Goal: Task Accomplishment & Management: Use online tool/utility

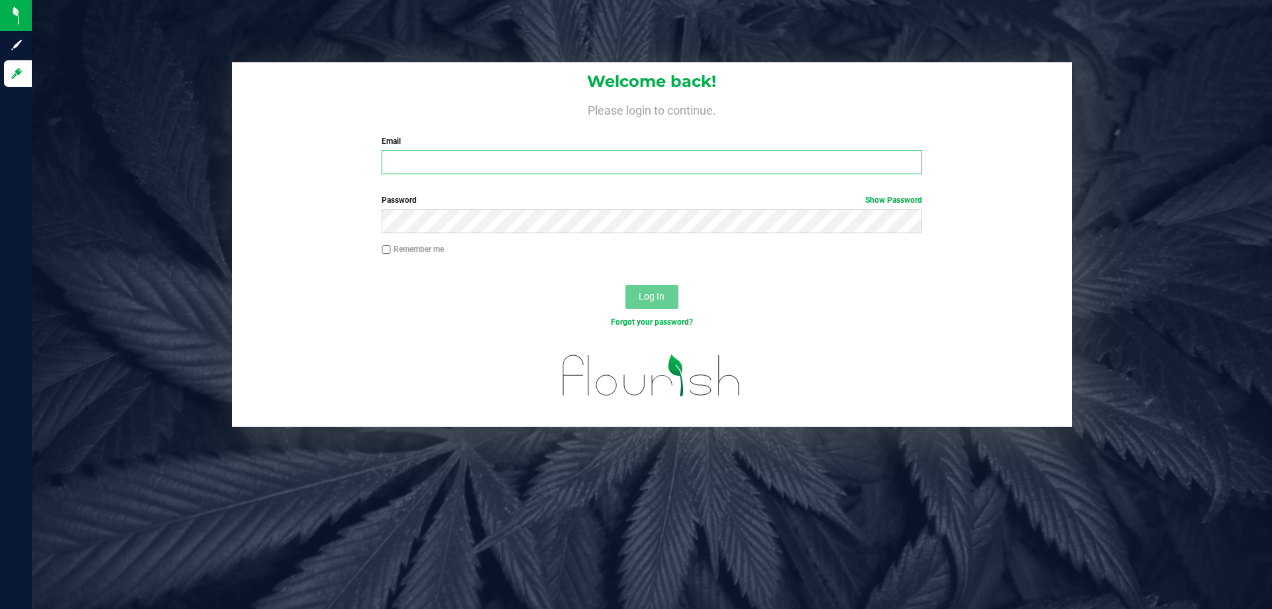
click at [519, 160] on input "Email" at bounding box center [652, 162] width 540 height 24
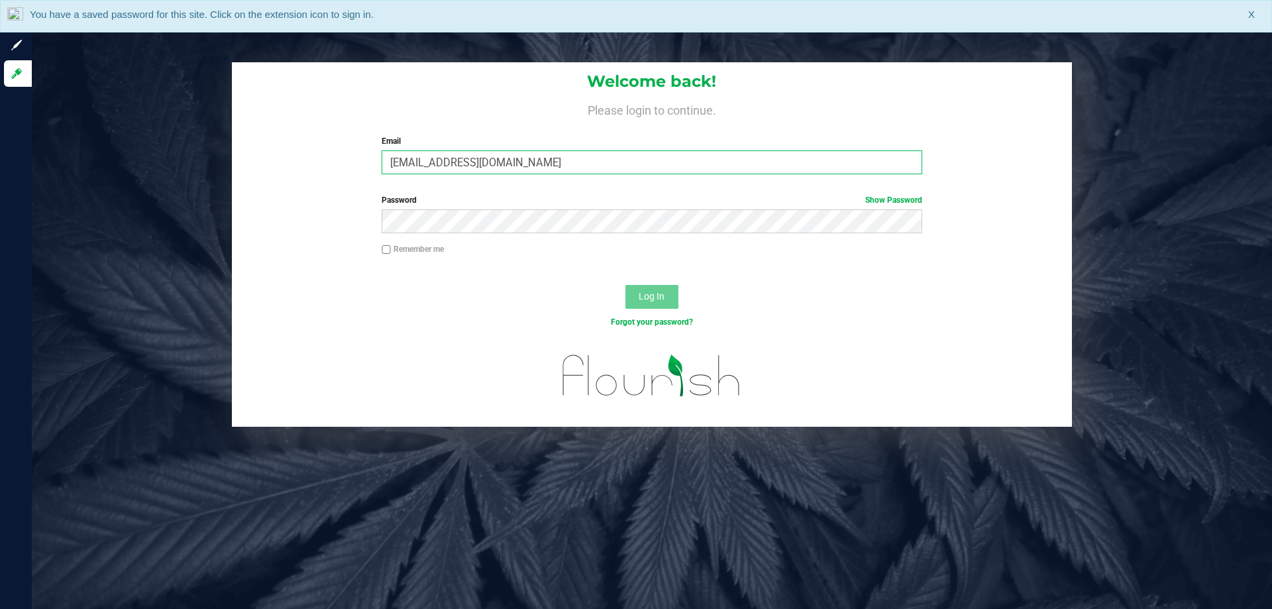
type input "[EMAIL_ADDRESS][DOMAIN_NAME]"
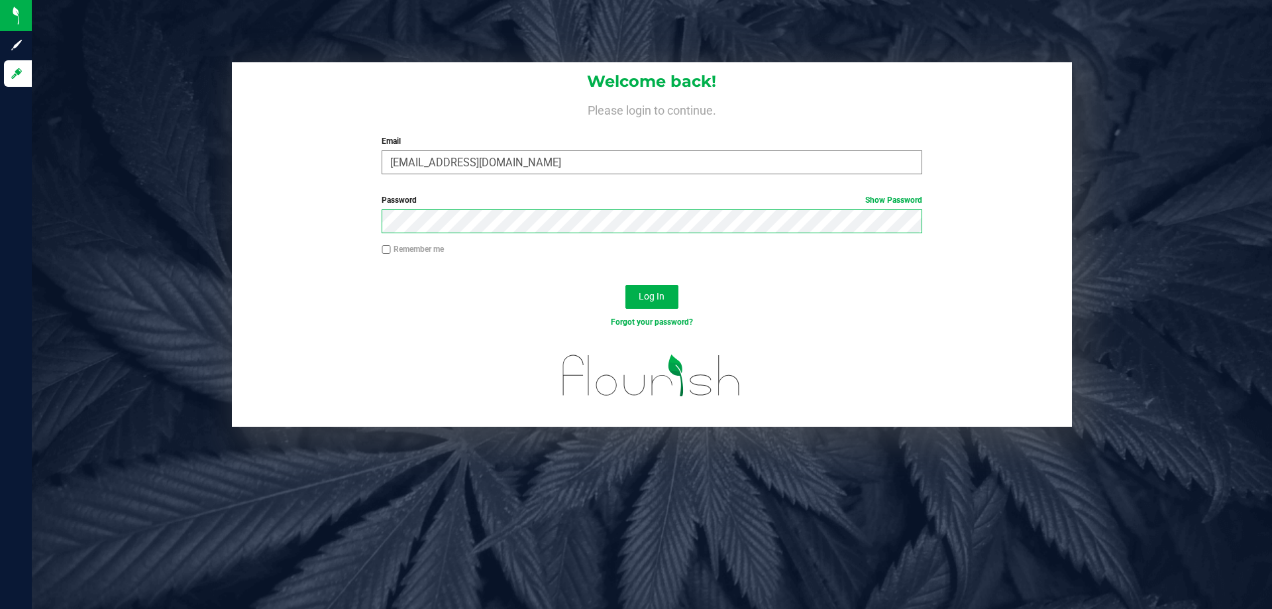
click at [626, 285] on button "Log In" at bounding box center [652, 297] width 53 height 24
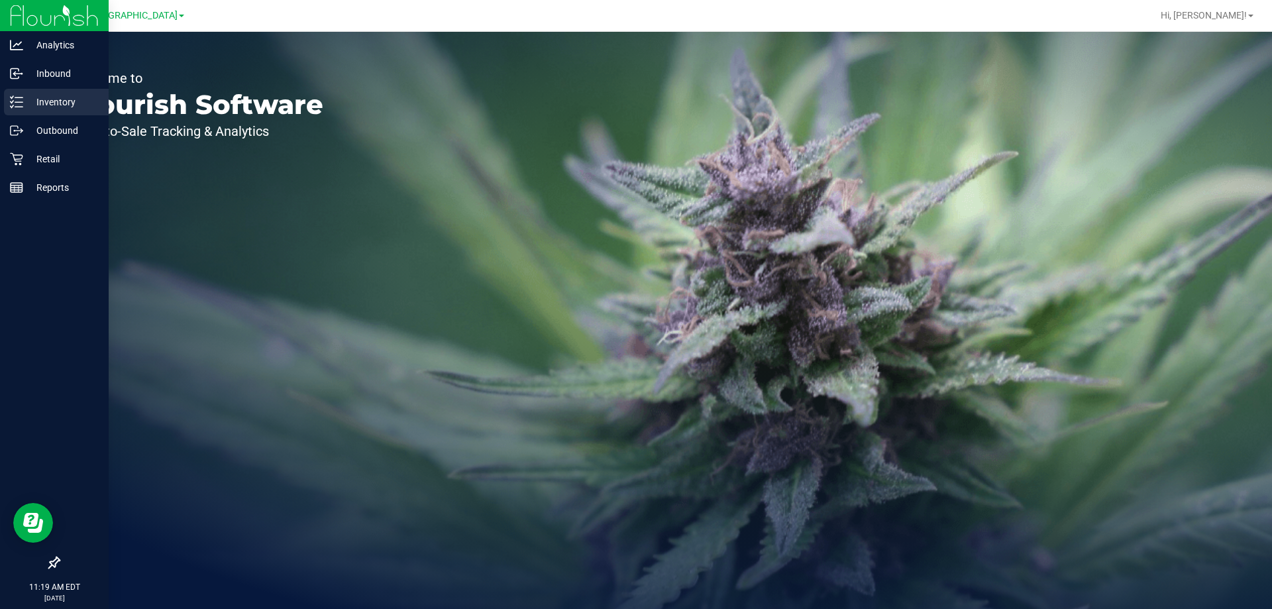
click at [35, 99] on p "Inventory" at bounding box center [63, 102] width 80 height 16
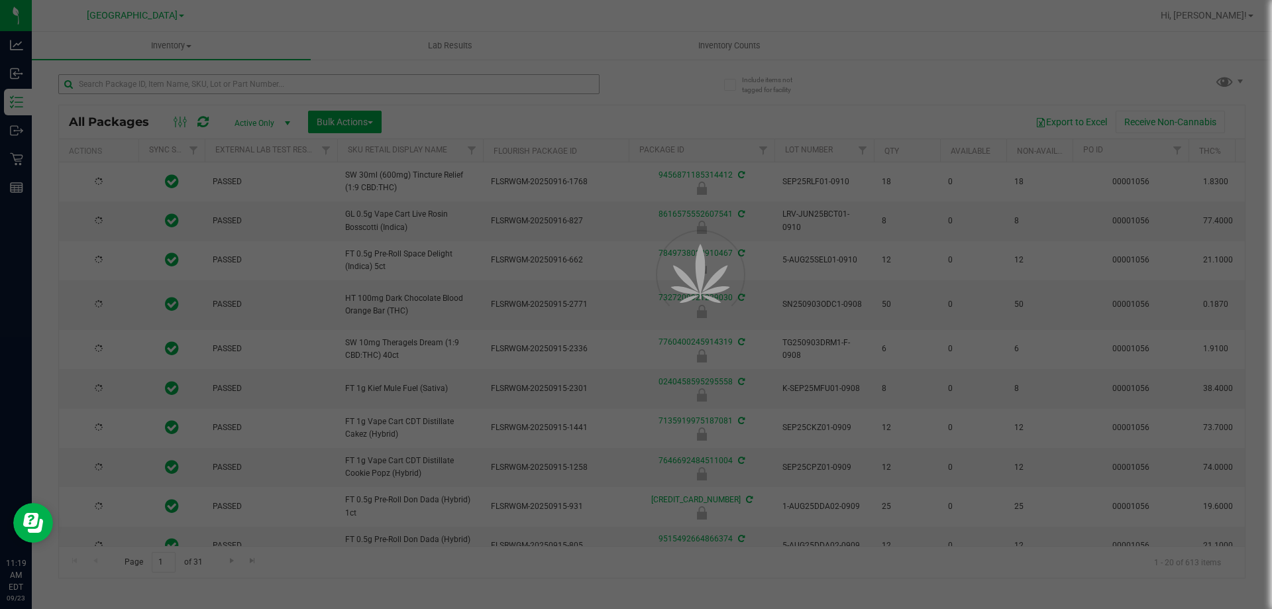
click at [197, 79] on div at bounding box center [636, 304] width 1272 height 609
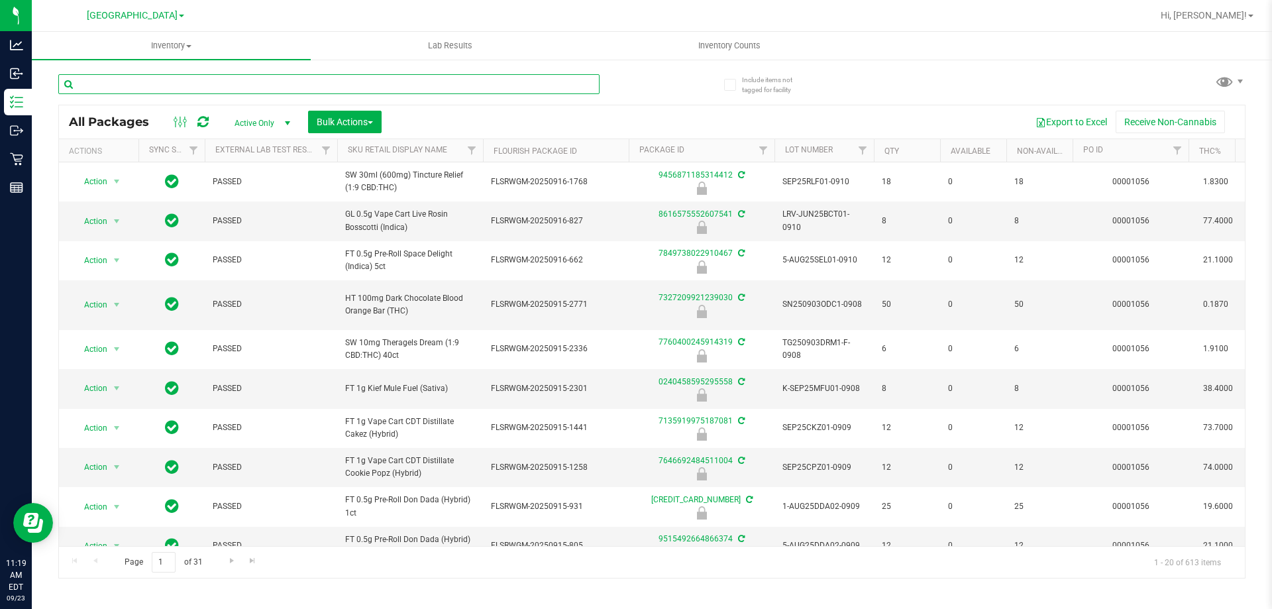
click at [197, 79] on input "text" at bounding box center [328, 84] width 541 height 20
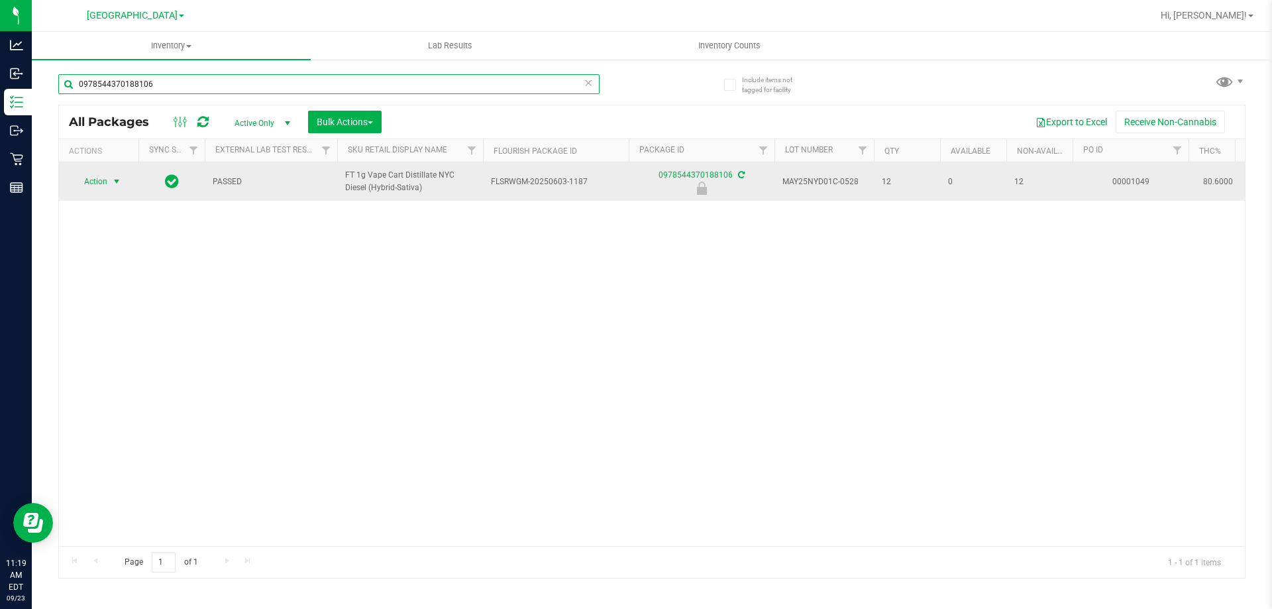
type input "0978544370188106"
click at [102, 179] on span "Action" at bounding box center [90, 181] width 36 height 19
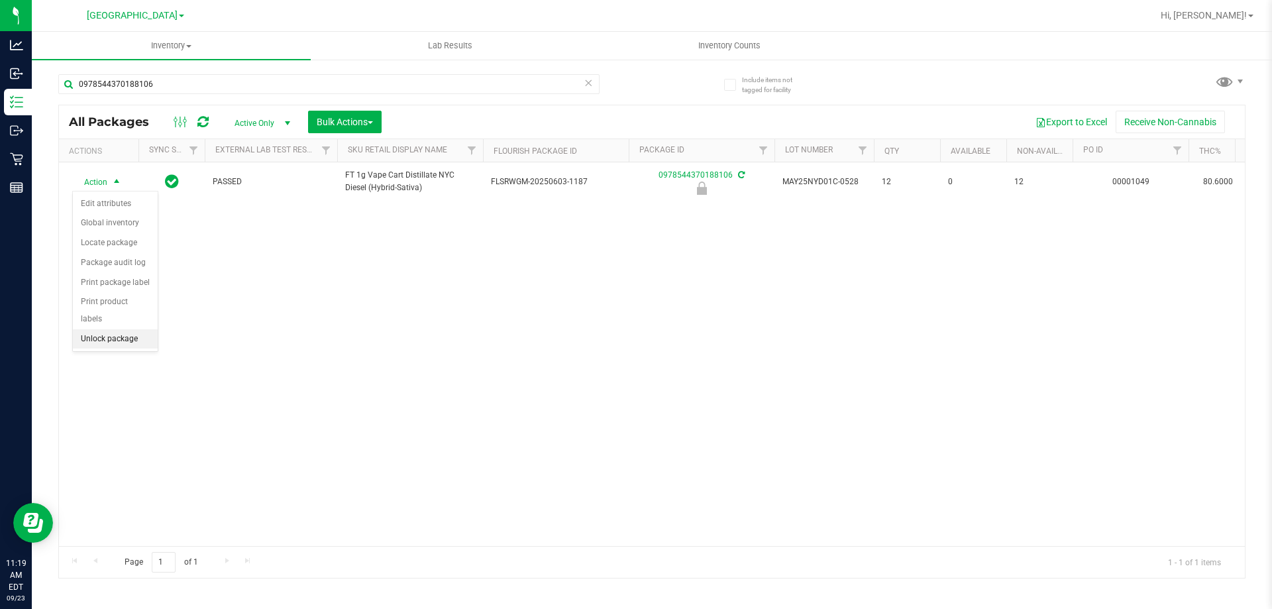
click at [107, 329] on li "Unlock package" at bounding box center [115, 339] width 85 height 20
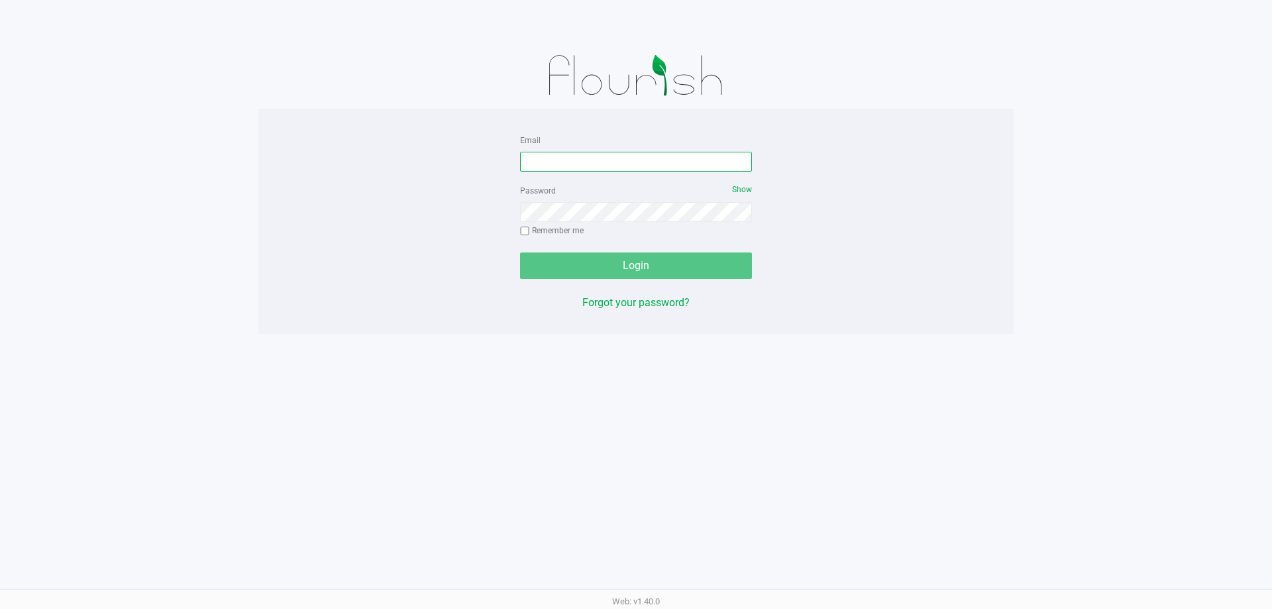
click at [620, 157] on input "Email" at bounding box center [636, 162] width 232 height 20
type input "[EMAIL_ADDRESS][DOMAIN_NAME]"
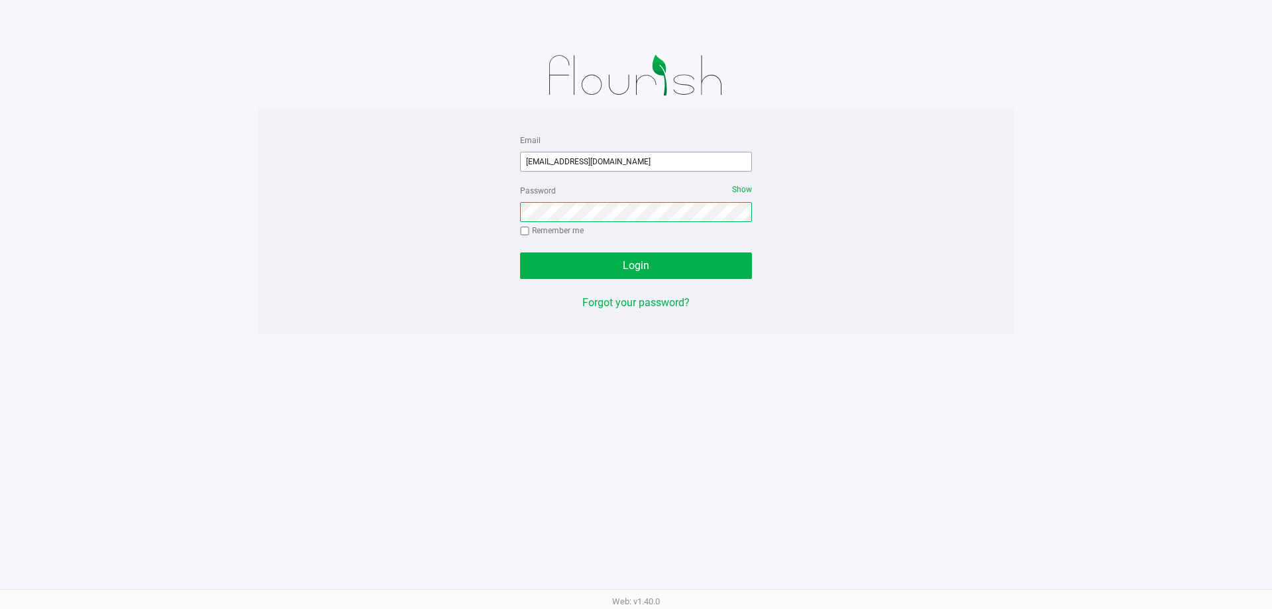
click at [520, 252] on button "Login" at bounding box center [636, 265] width 232 height 27
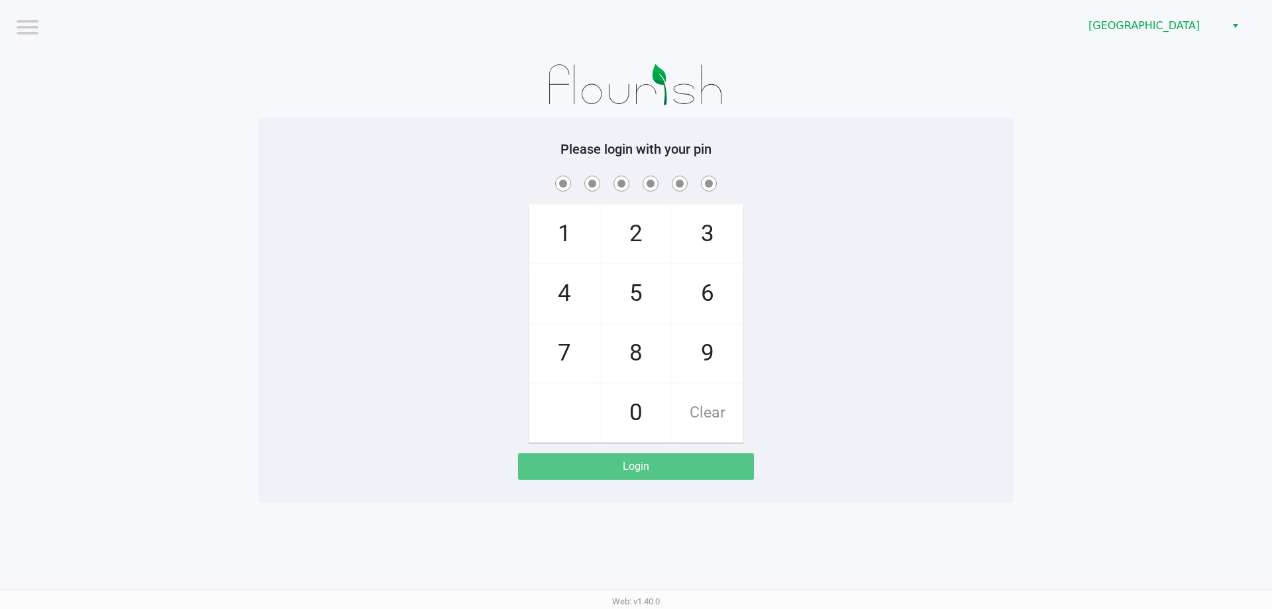
click at [414, 158] on div "Please login with your pin 1 4 7 2 5 8 0 3 6 9 Clear Login" at bounding box center [635, 310] width 755 height 339
checkbox input "true"
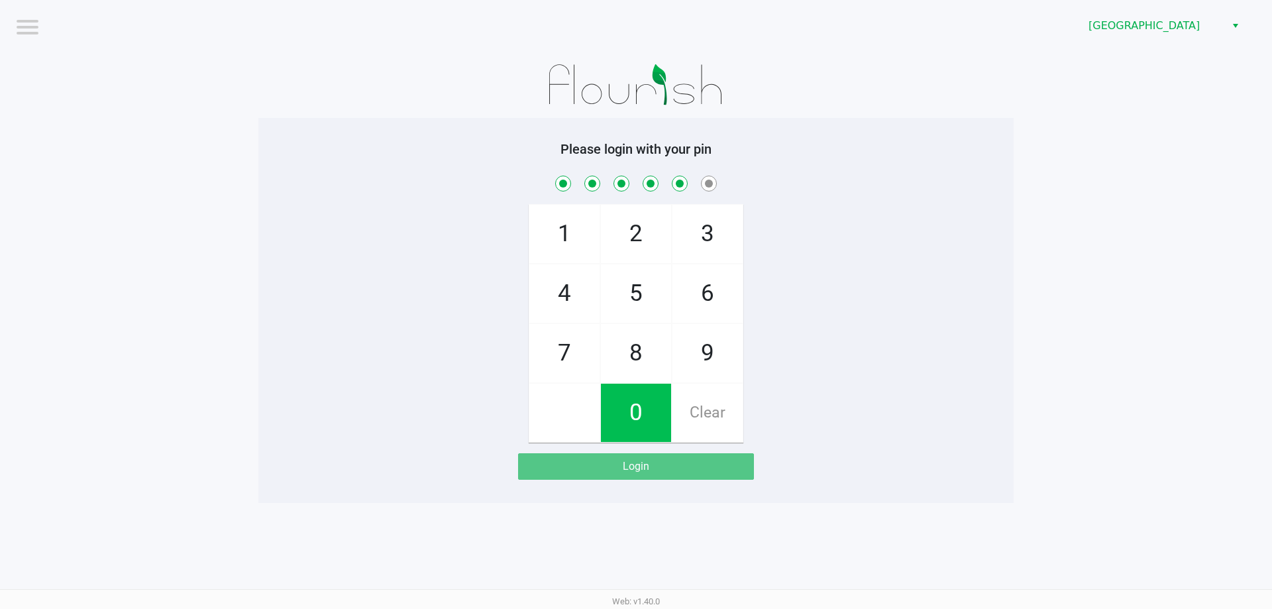
checkbox input "true"
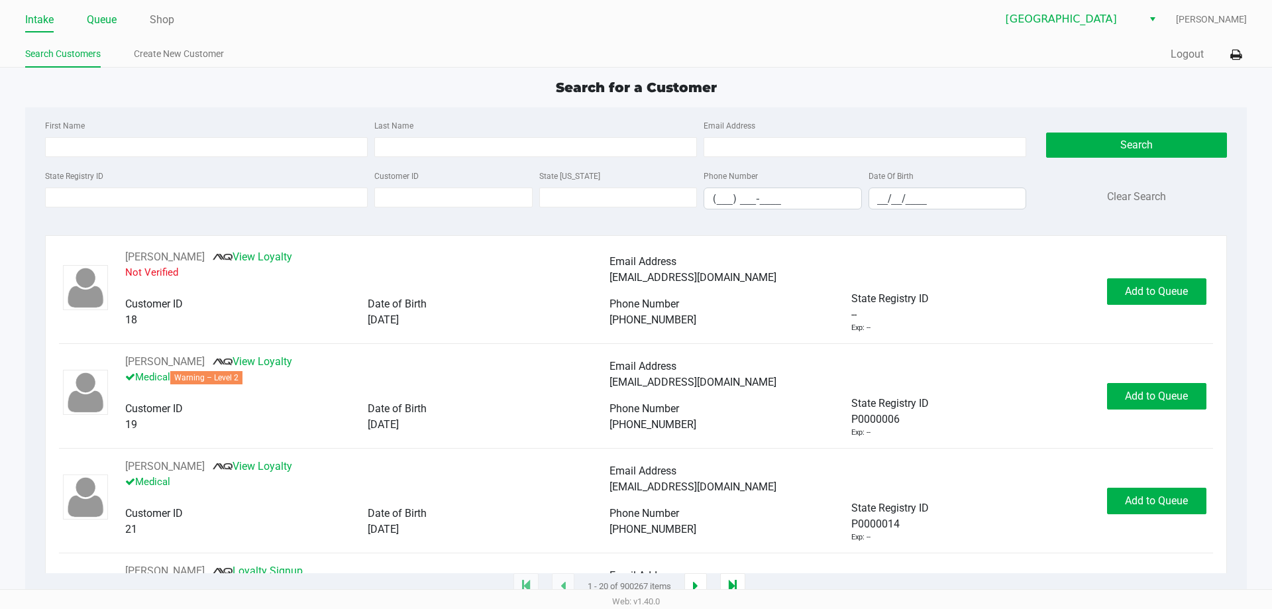
click at [102, 17] on link "Queue" at bounding box center [102, 20] width 30 height 19
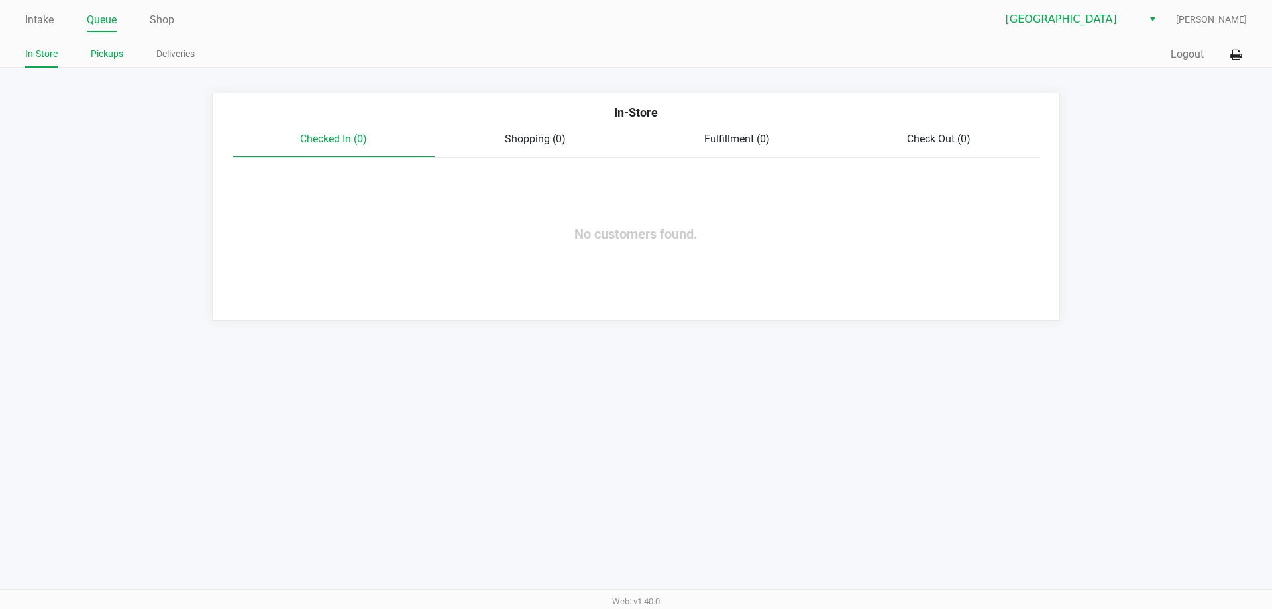
click at [103, 48] on link "Pickups" at bounding box center [107, 54] width 32 height 17
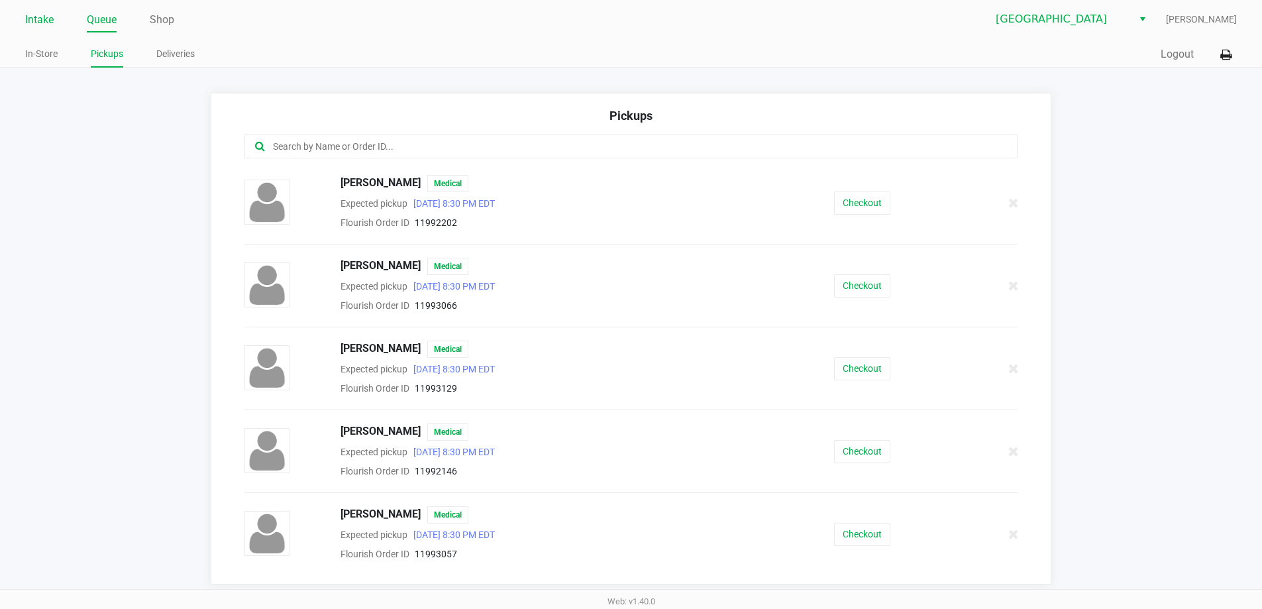
click at [32, 19] on link "Intake" at bounding box center [39, 20] width 28 height 19
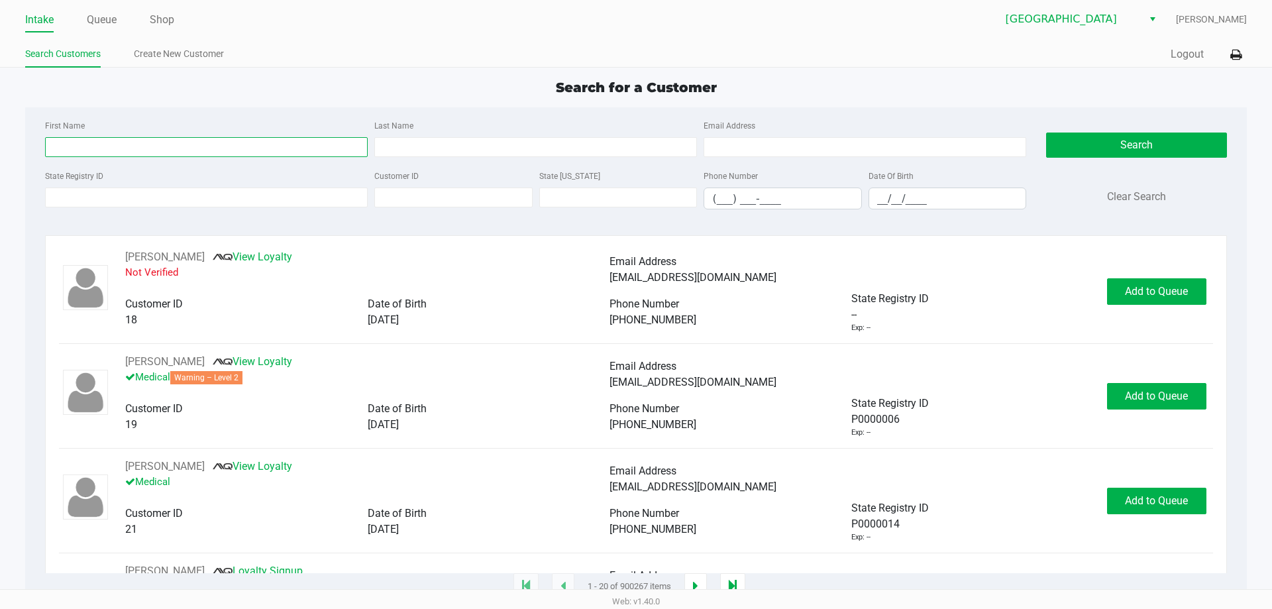
click at [254, 147] on input "First Name" at bounding box center [206, 147] width 323 height 20
type input "[PERSON_NAME]"
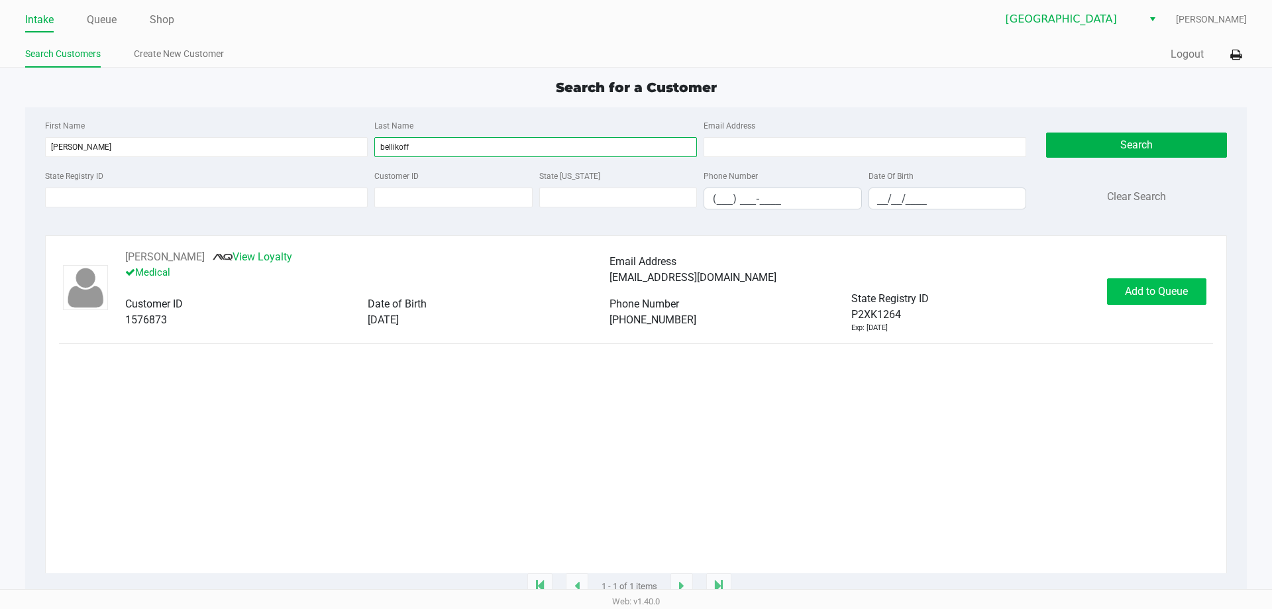
type input "bellikoff"
click at [1148, 293] on span "Add to Queue" at bounding box center [1156, 291] width 63 height 13
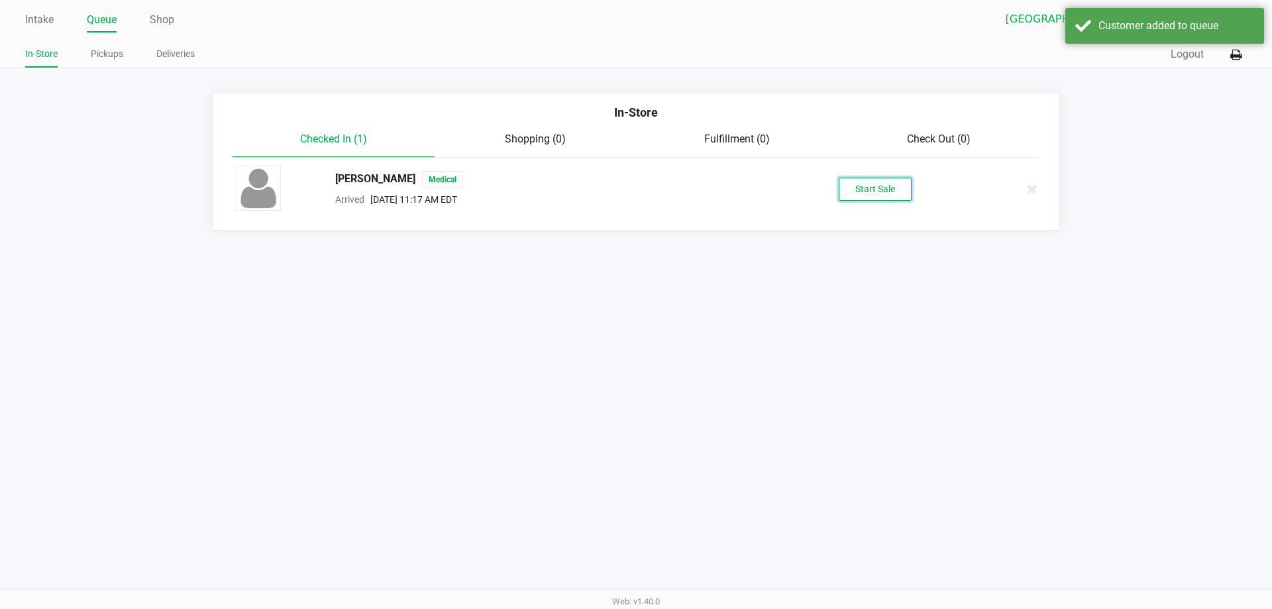
drag, startPoint x: 890, startPoint y: 216, endPoint x: 871, endPoint y: 225, distance: 21.3
click at [875, 187] on button "Start Sale" at bounding box center [875, 189] width 73 height 23
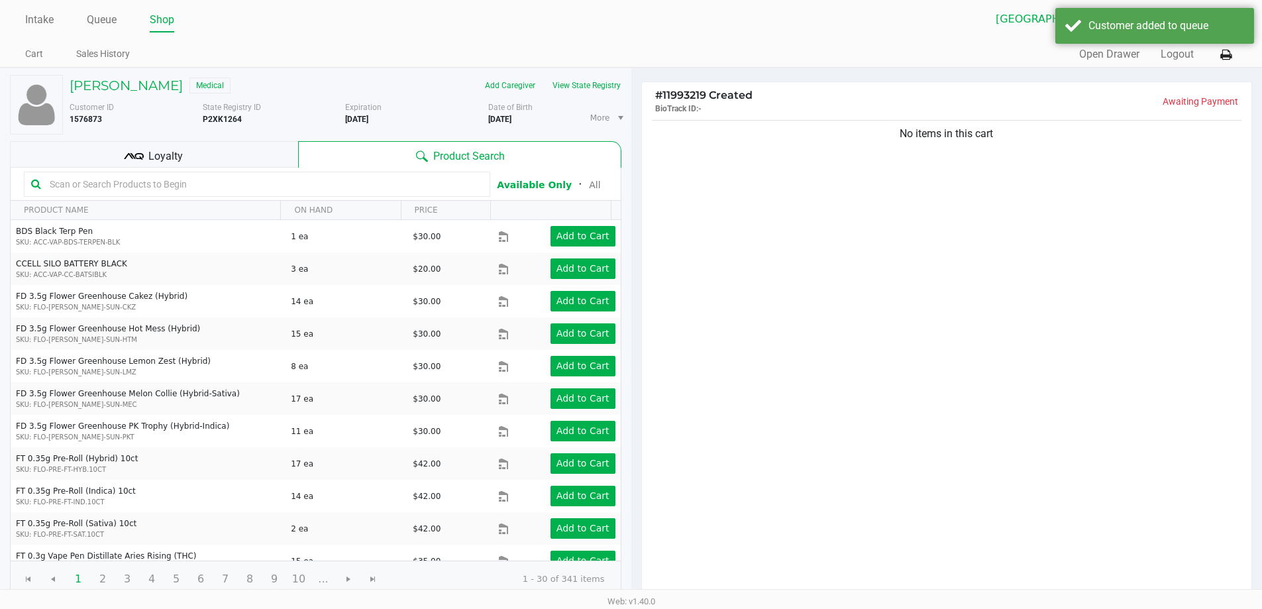
click at [156, 157] on span "Loyalty" at bounding box center [165, 156] width 34 height 16
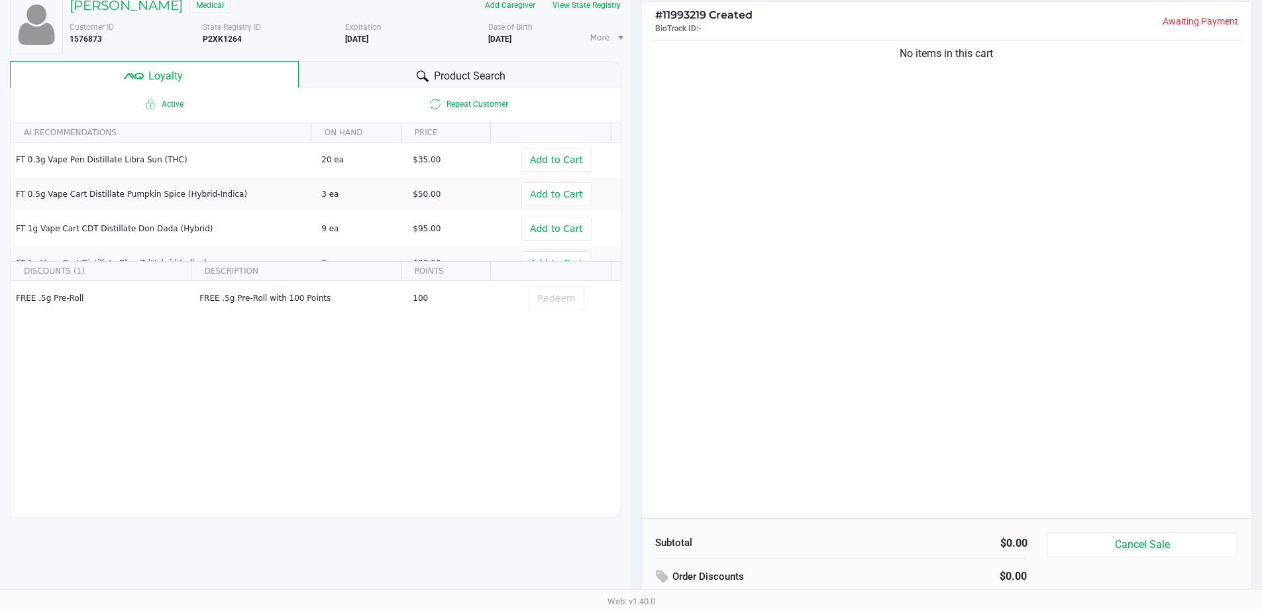
scroll to position [152, 0]
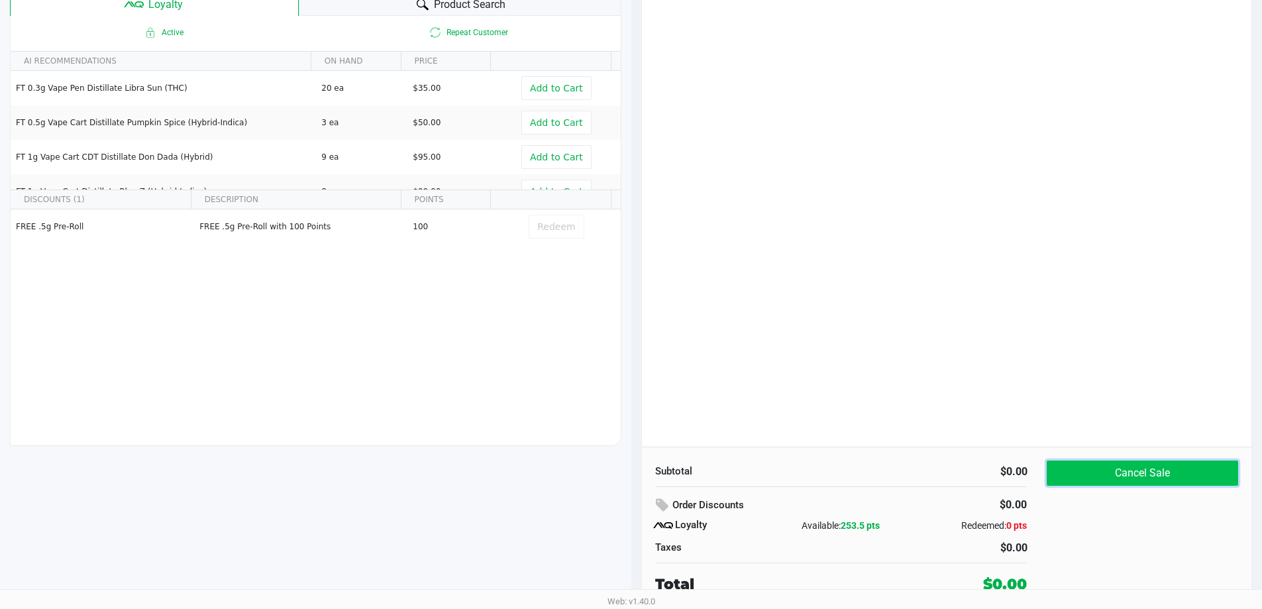
click at [1172, 465] on button "Cancel Sale" at bounding box center [1142, 473] width 191 height 25
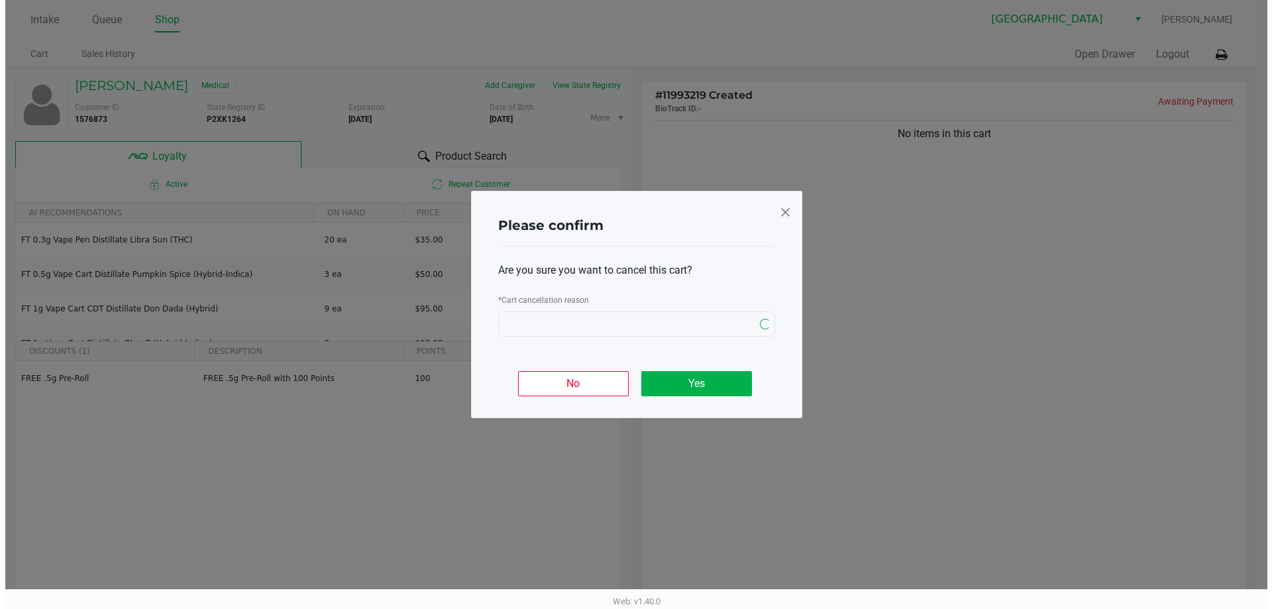
scroll to position [0, 0]
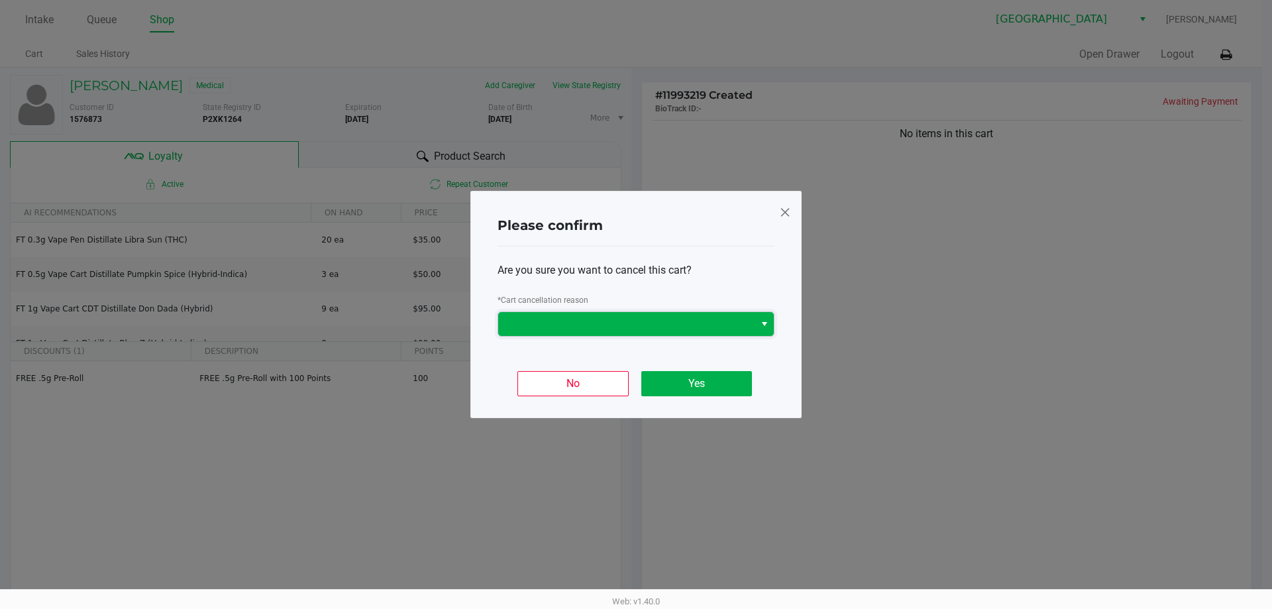
click at [602, 333] on span at bounding box center [626, 324] width 256 height 24
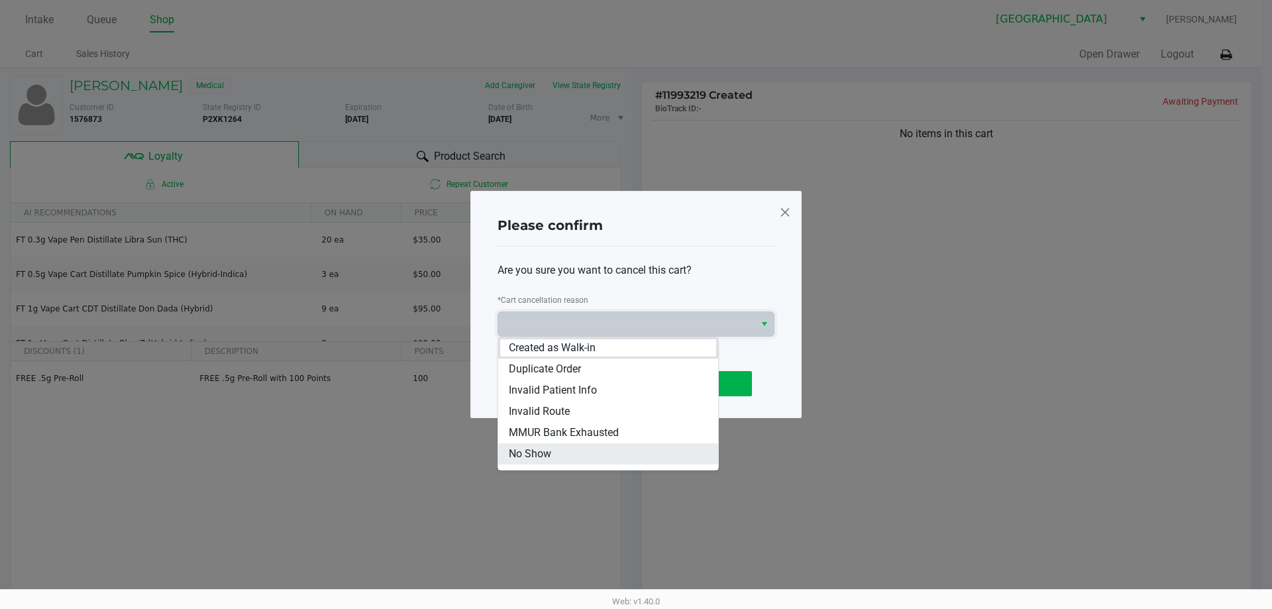
click at [550, 457] on span "No Show" at bounding box center [530, 454] width 42 height 16
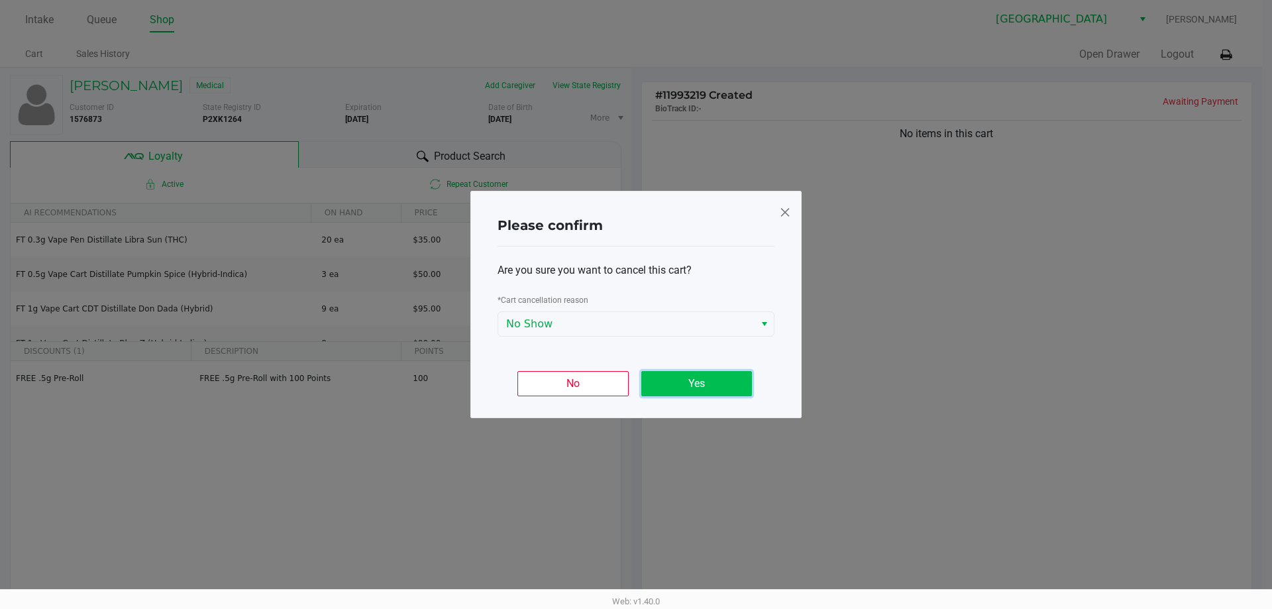
click at [722, 372] on button "Yes" at bounding box center [696, 383] width 111 height 25
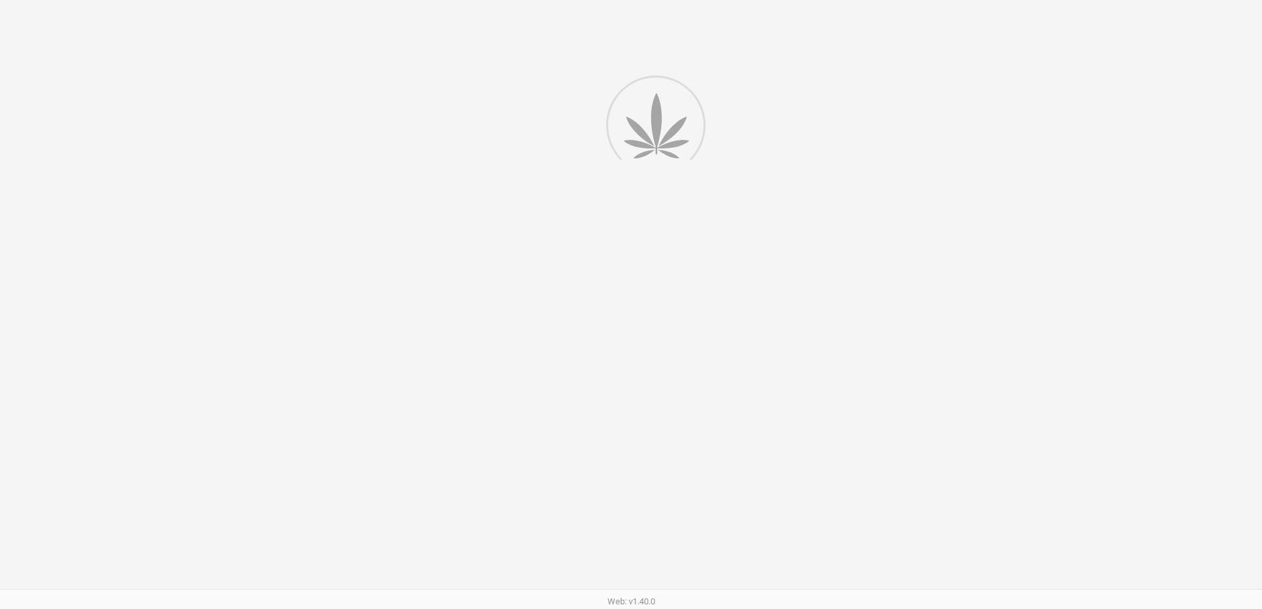
scroll to position [152, 0]
